Goal: Information Seeking & Learning: Stay updated

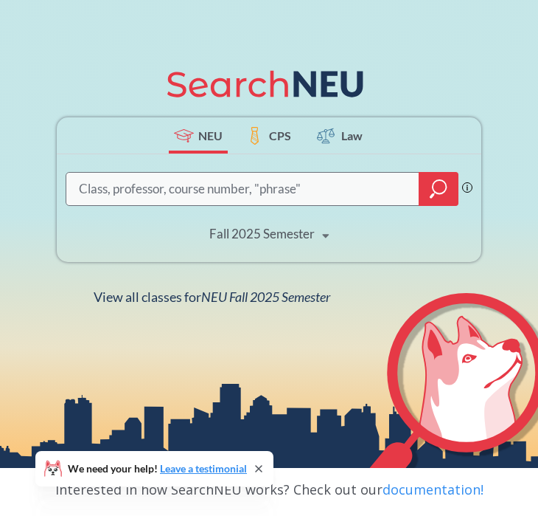
scroll to position [134, 0]
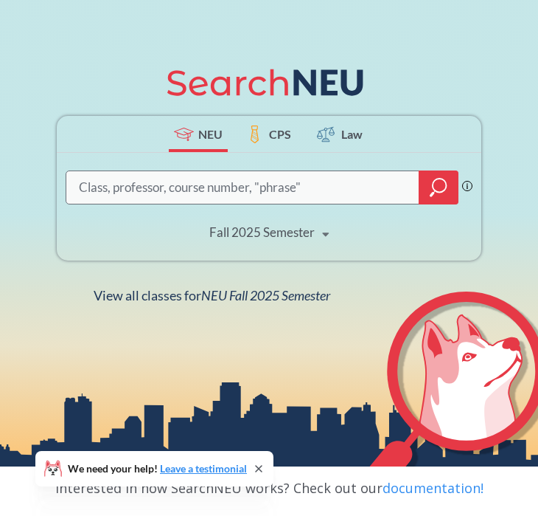
click at [274, 184] on input "search" at bounding box center [242, 188] width 331 height 30
type input "marketing 2201"
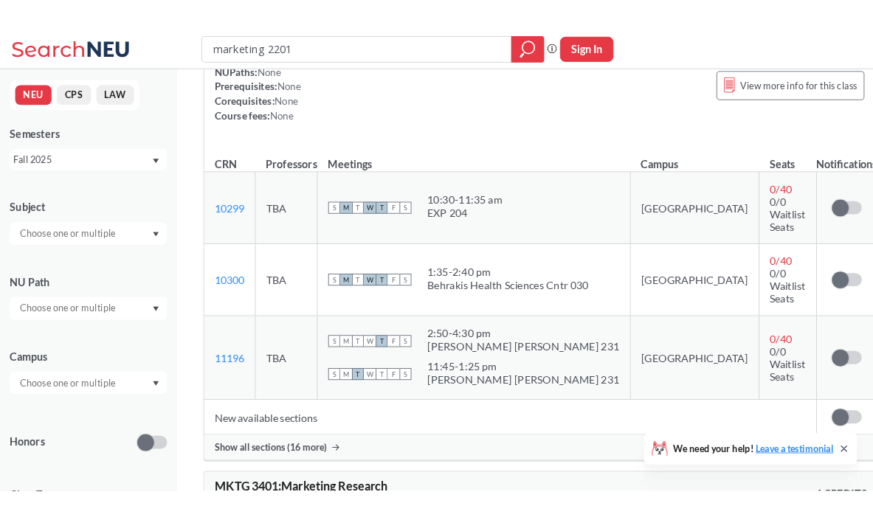
scroll to position [182, 0]
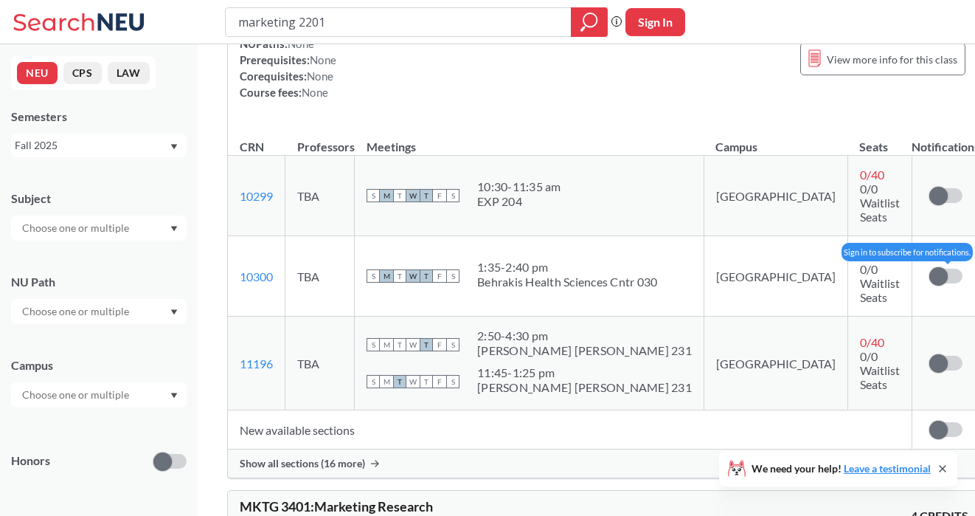
click at [538, 268] on label at bounding box center [945, 275] width 33 height 15
click at [538, 268] on input "checkbox" at bounding box center [929, 268] width 0 height 0
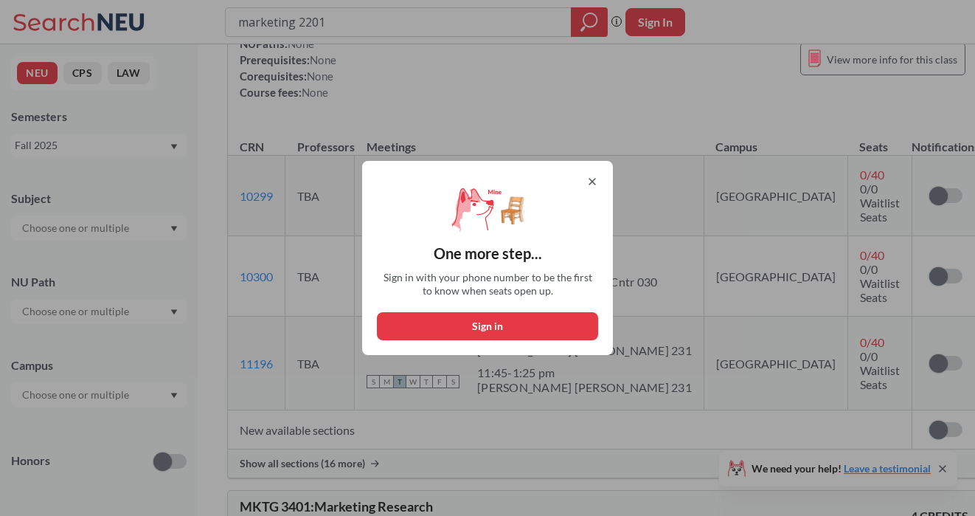
click at [520, 329] on button "Sign in" at bounding box center [487, 326] width 221 height 28
select select "US"
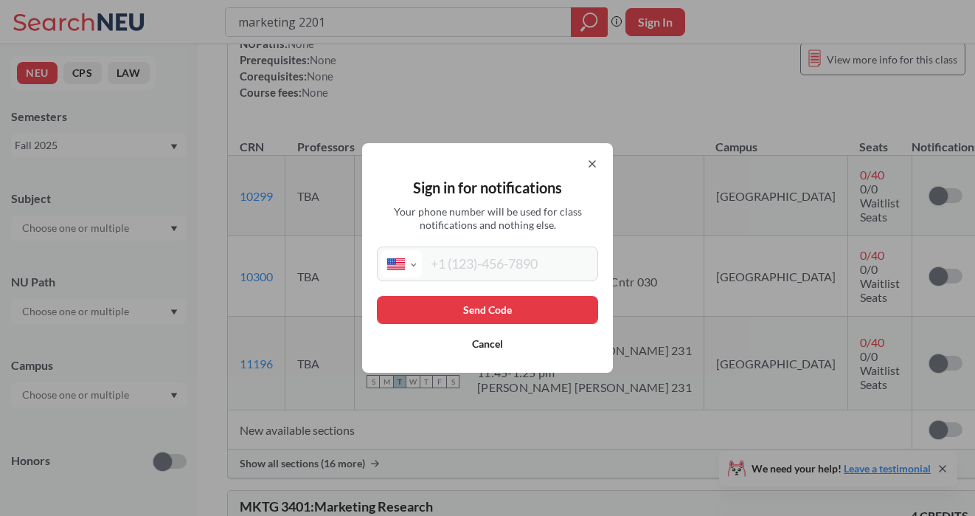
click at [511, 259] on input "tel" at bounding box center [508, 263] width 173 height 27
type input "[PHONE_NUMBER]"
click at [502, 306] on button "Send Code" at bounding box center [487, 310] width 221 height 28
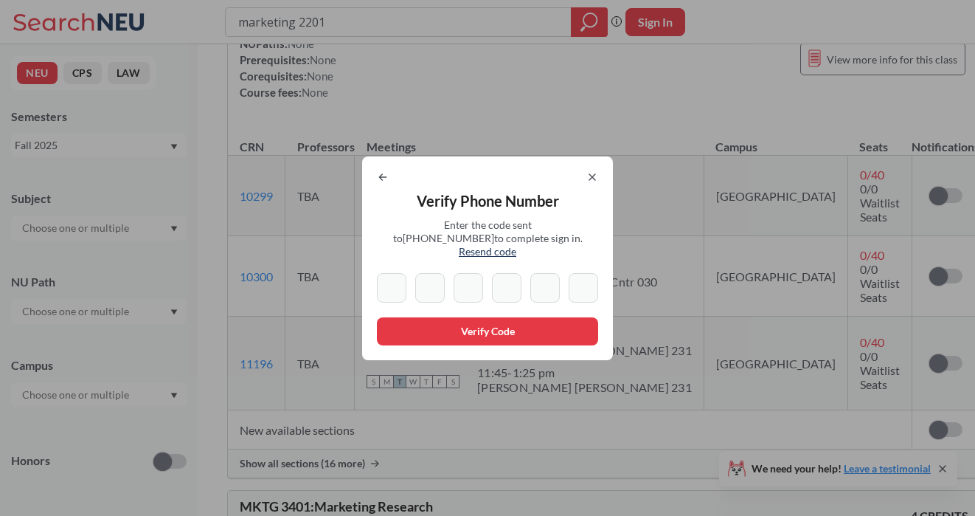
click at [516, 249] on span "Resend code" at bounding box center [488, 251] width 58 height 13
click at [538, 183] on icon at bounding box center [592, 177] width 12 height 12
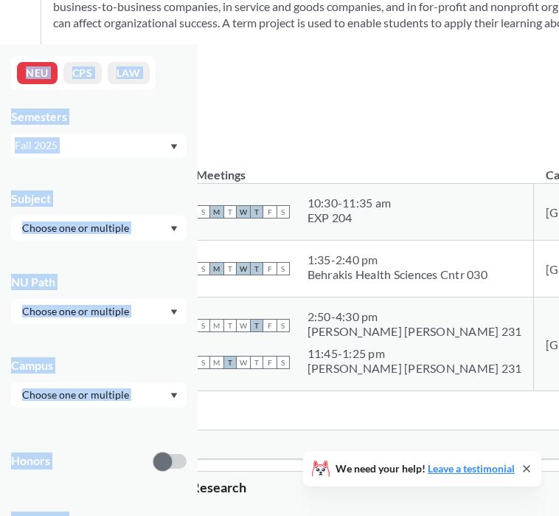
drag, startPoint x: 2, startPoint y: 58, endPoint x: -298, endPoint y: 58, distance: 300.2
click at [0, 58] on html "marketing 2201 Phrase search guarantees the exact search appears in the results…" at bounding box center [279, 76] width 559 height 516
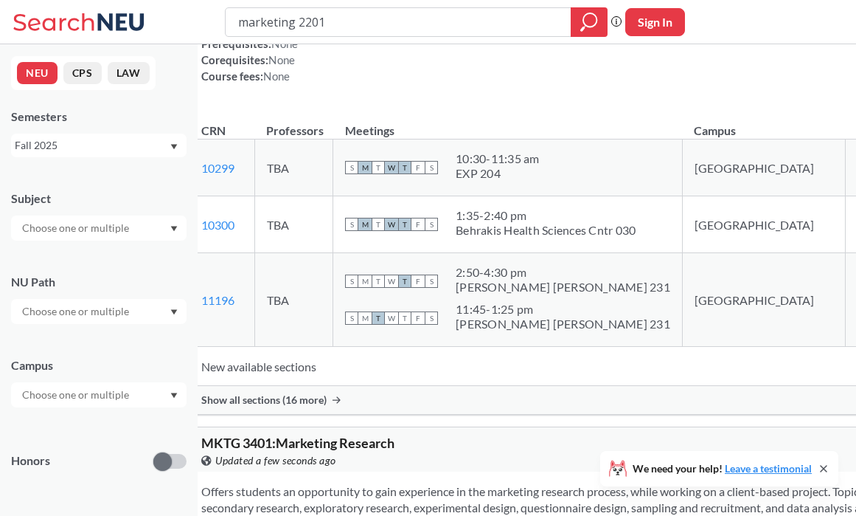
click at [538, 108] on div "Provides an overview of the role of marketing in business and society. Consider…" at bounding box center [626, 16] width 872 height 181
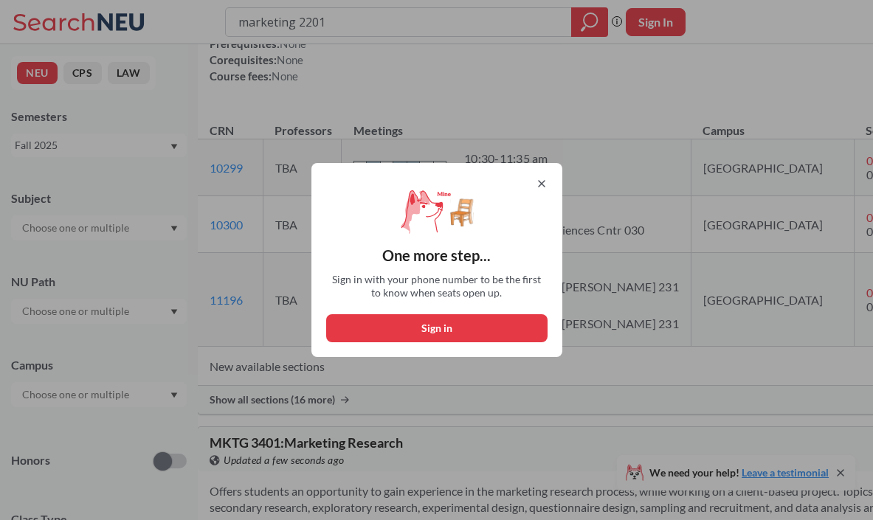
click at [506, 326] on button "Sign in" at bounding box center [436, 328] width 221 height 28
select select "US"
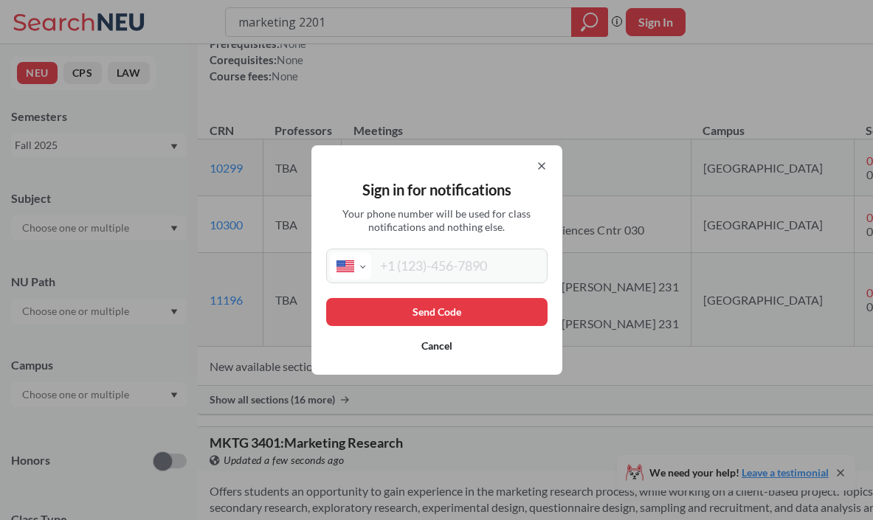
click at [486, 266] on input "tel" at bounding box center [457, 265] width 173 height 27
type input "[PHONE_NUMBER]"
click at [478, 301] on button "Send Code" at bounding box center [436, 312] width 221 height 28
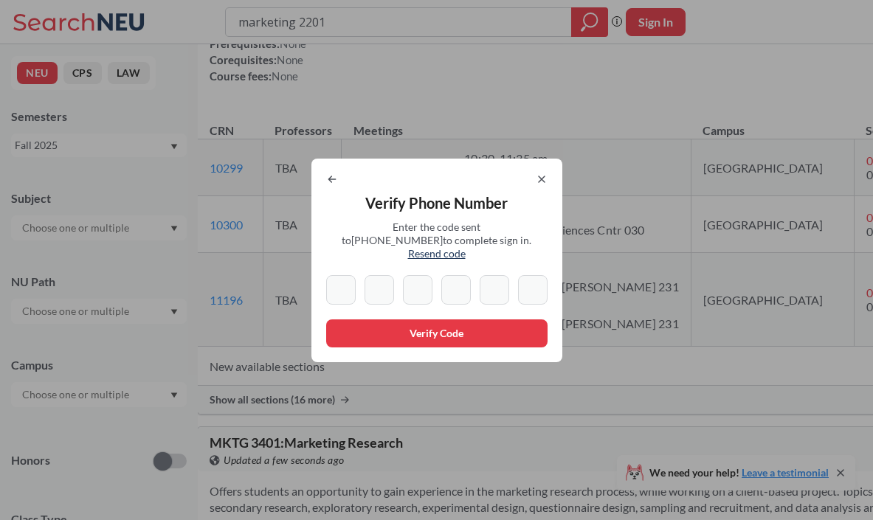
type input "5"
type input "8"
type input "2"
type input "0"
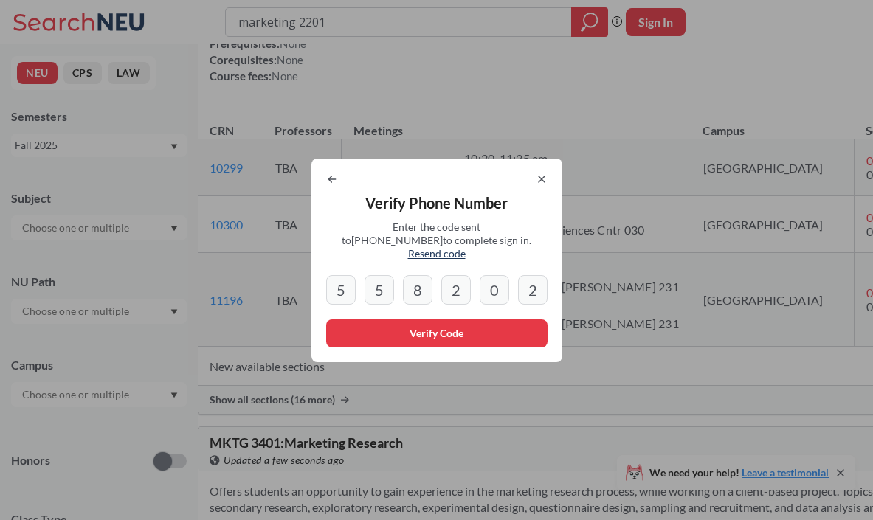
type input "2"
click at [451, 341] on div "Verify Phone Number Enter the code sent to [PHONE_NUMBER] to complete sign in. …" at bounding box center [436, 261] width 251 height 204
click at [445, 330] on button "Verify Code" at bounding box center [436, 333] width 221 height 28
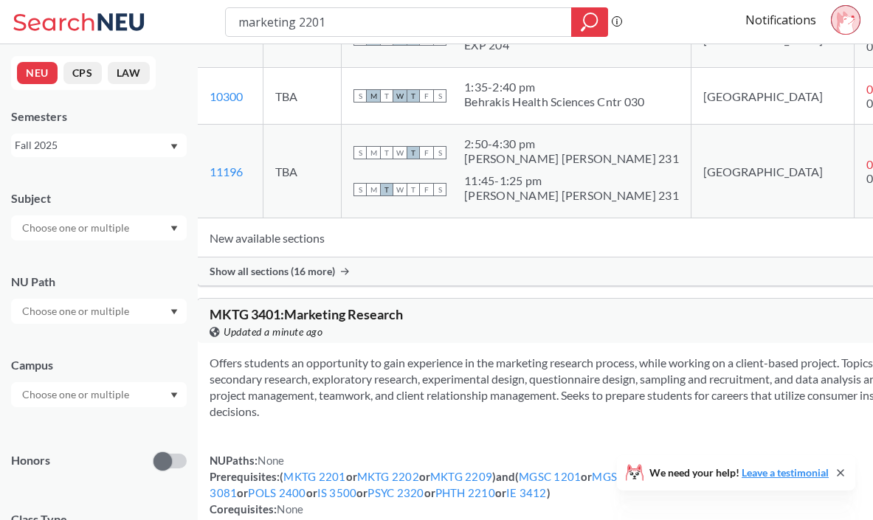
scroll to position [311, 0]
click at [333, 257] on td "New available sections" at bounding box center [590, 237] width 785 height 39
click at [294, 277] on span "Show all sections (16 more)" at bounding box center [271, 270] width 125 height 13
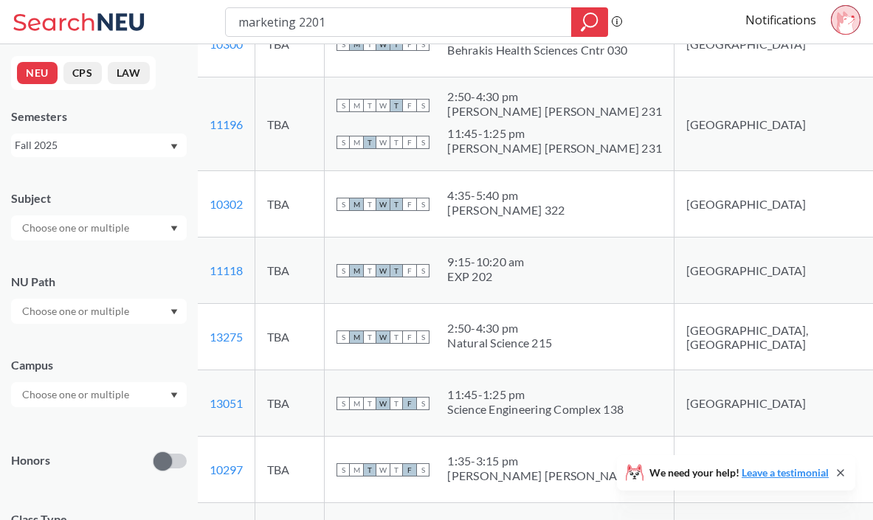
scroll to position [403, 0]
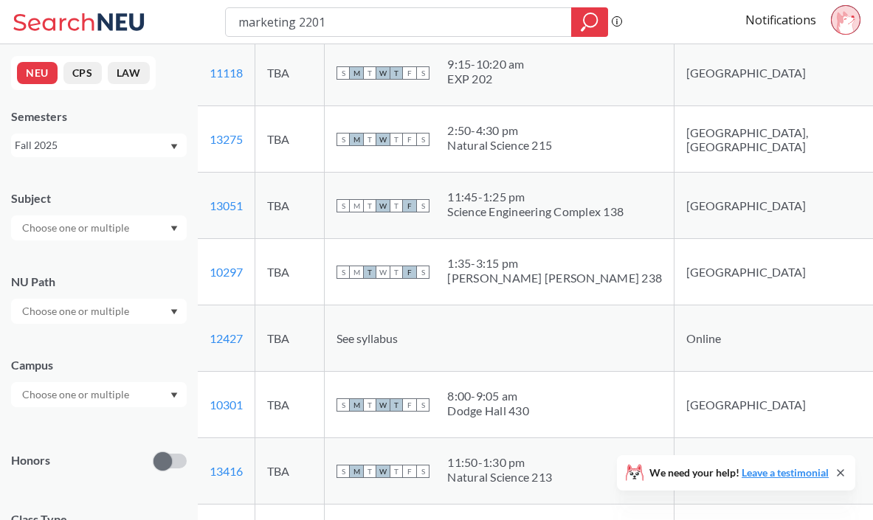
scroll to position [575, 0]
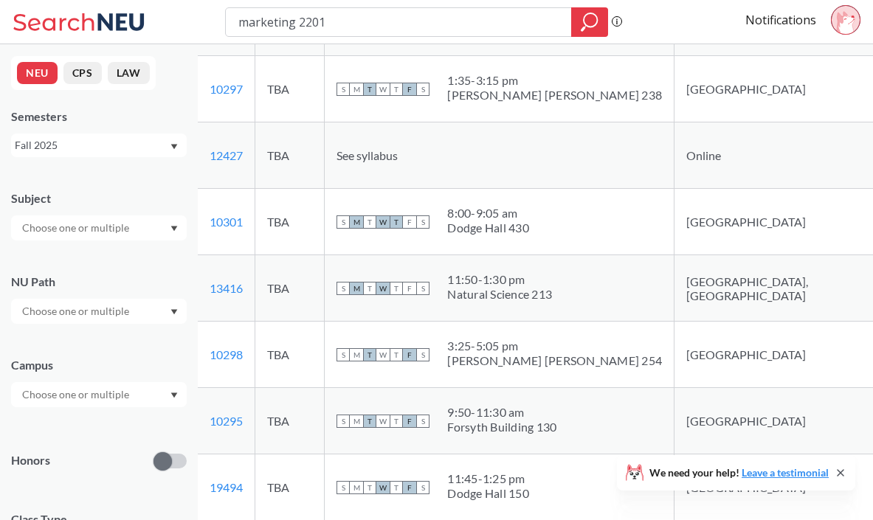
scroll to position [762, 0]
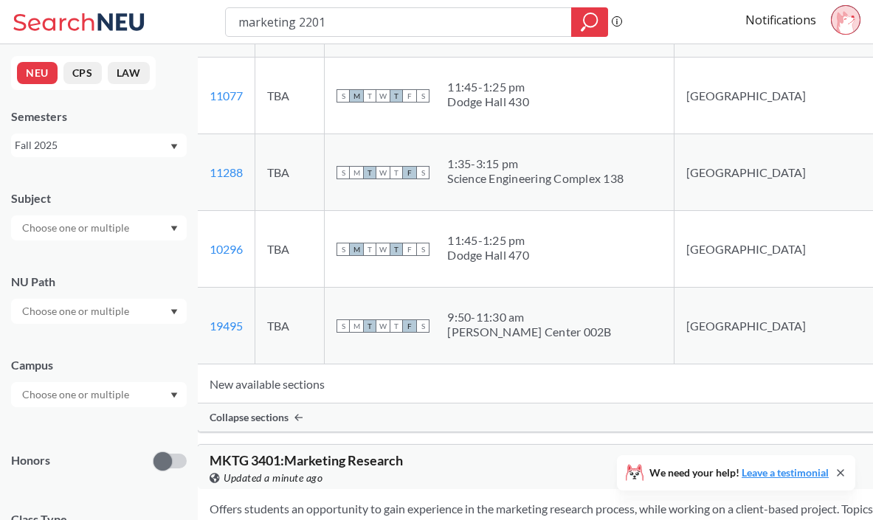
scroll to position [1299, 0]
